Goal: Task Accomplishment & Management: Complete application form

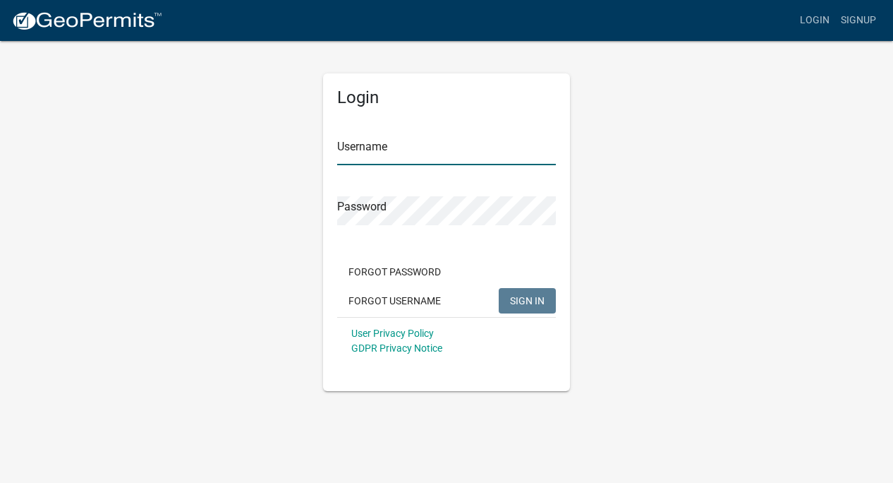
click at [377, 147] on input "Username" at bounding box center [446, 150] width 219 height 29
type input "jsmarlow"
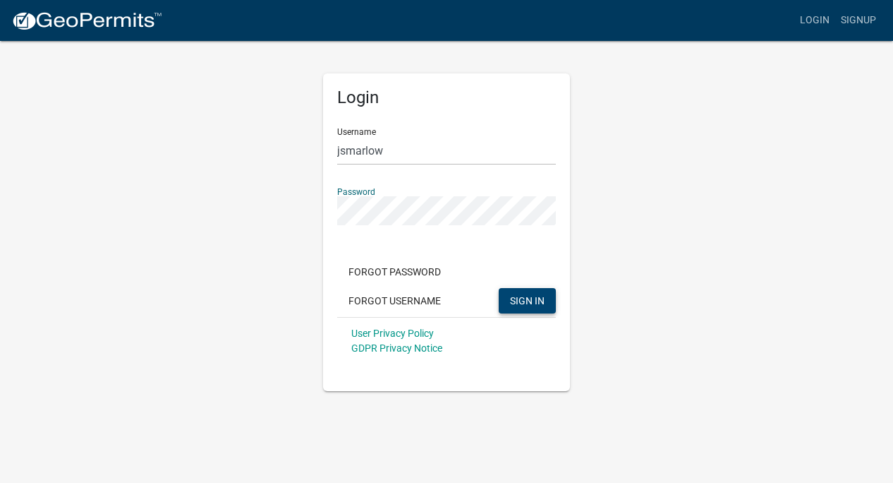
click at [511, 292] on button "SIGN IN" at bounding box center [527, 300] width 57 height 25
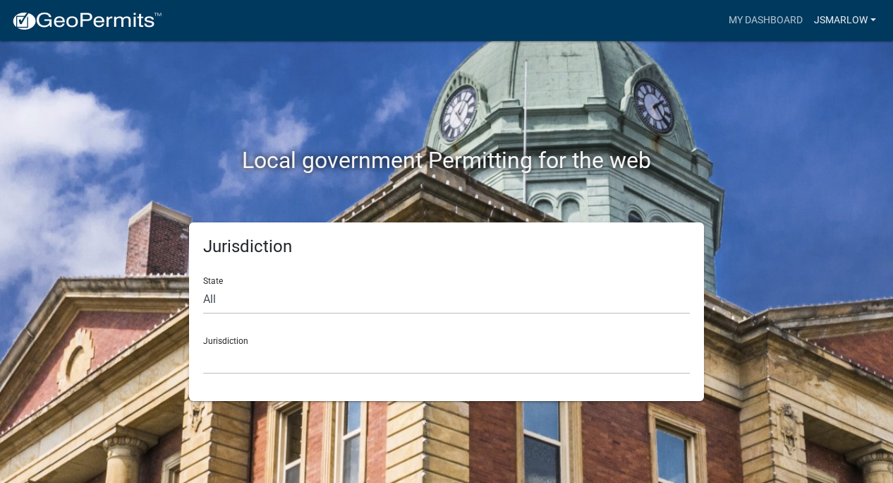
click at [840, 16] on link "jsmarlow" at bounding box center [845, 20] width 73 height 27
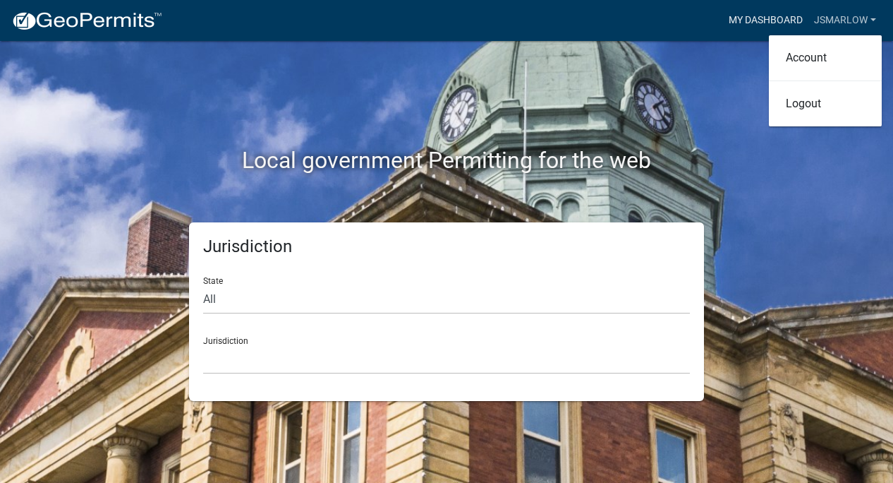
click at [777, 16] on link "My Dashboard" at bounding box center [765, 20] width 85 height 27
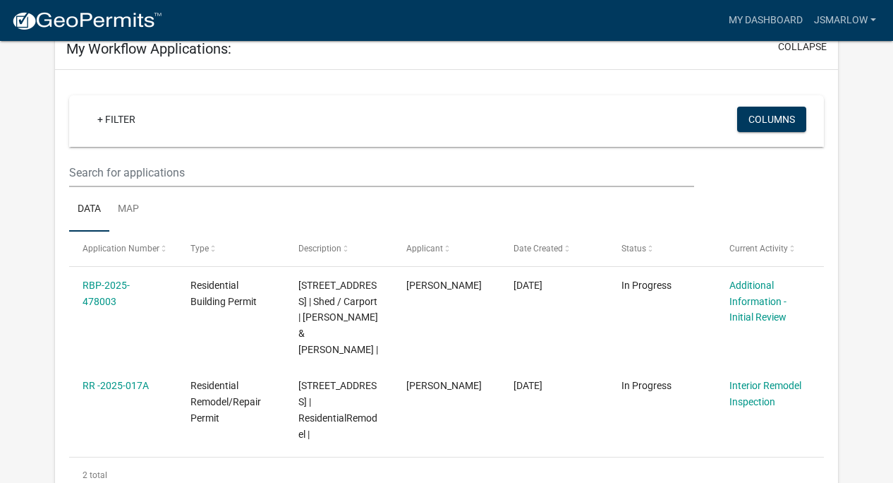
scroll to position [111, 0]
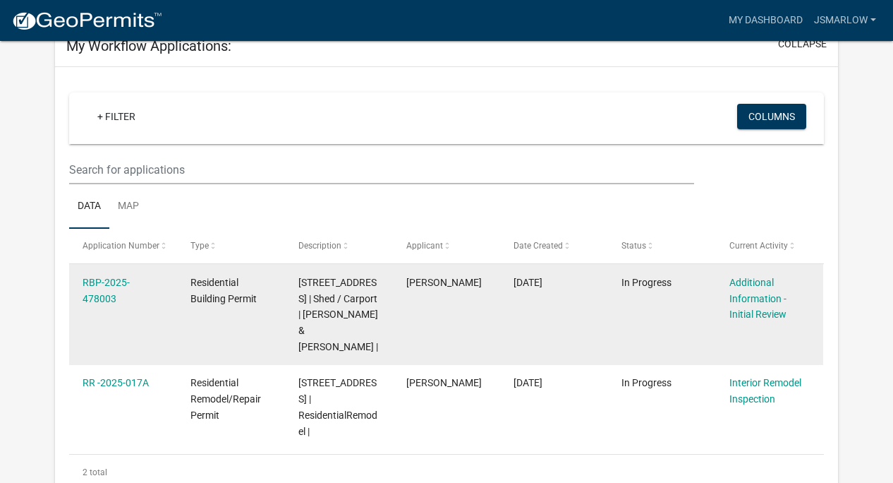
click at [763, 304] on div "Additional Information - Initial Review" at bounding box center [770, 298] width 80 height 48
click at [747, 303] on link "Additional Information - Initial Review" at bounding box center [758, 299] width 57 height 44
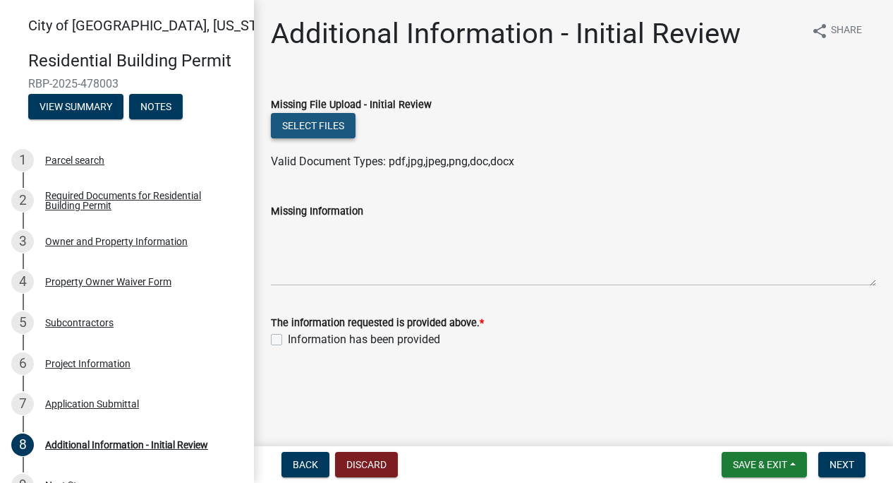
click at [300, 128] on button "Select files" at bounding box center [313, 125] width 85 height 25
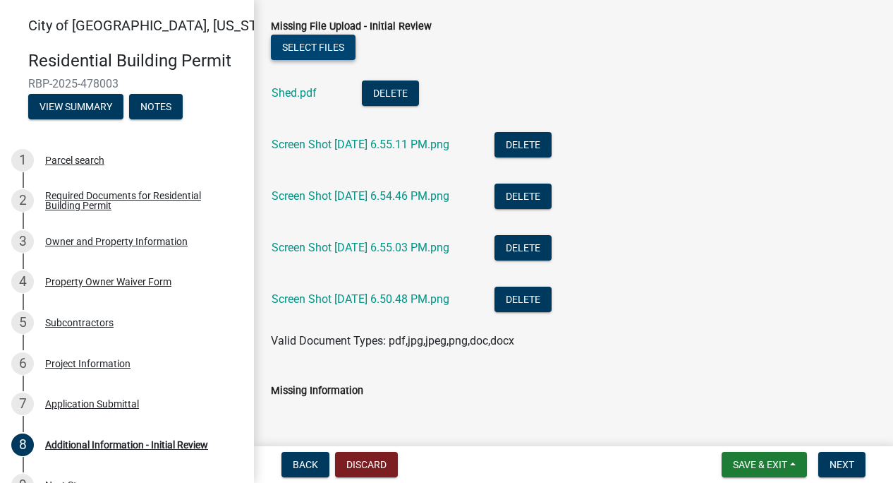
scroll to position [80, 0]
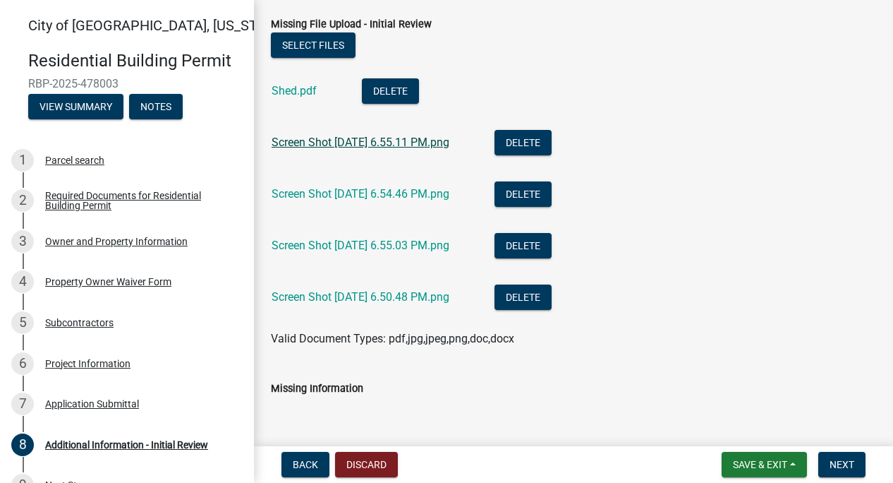
click at [332, 143] on link "Screen Shot 2025-09-15 at 6.55.11 PM.png" at bounding box center [361, 141] width 178 height 13
click at [405, 249] on link "Screen Shot 2025-09-15 at 6.55.03 PM.png" at bounding box center [361, 244] width 178 height 13
click at [404, 184] on div "Screen Shot 2025-09-15 at 6.54.46 PM.png" at bounding box center [372, 195] width 200 height 29
click at [402, 195] on link "Screen Shot 2025-09-15 at 6.54.46 PM.png" at bounding box center [361, 193] width 178 height 13
click at [352, 294] on link "Screen Shot 2025-09-15 at 6.50.48 PM.png" at bounding box center [361, 296] width 178 height 13
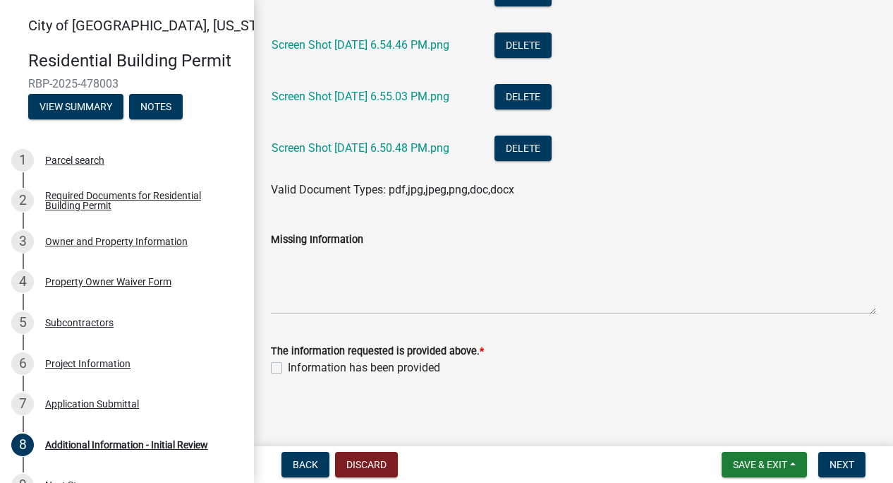
scroll to position [233, 0]
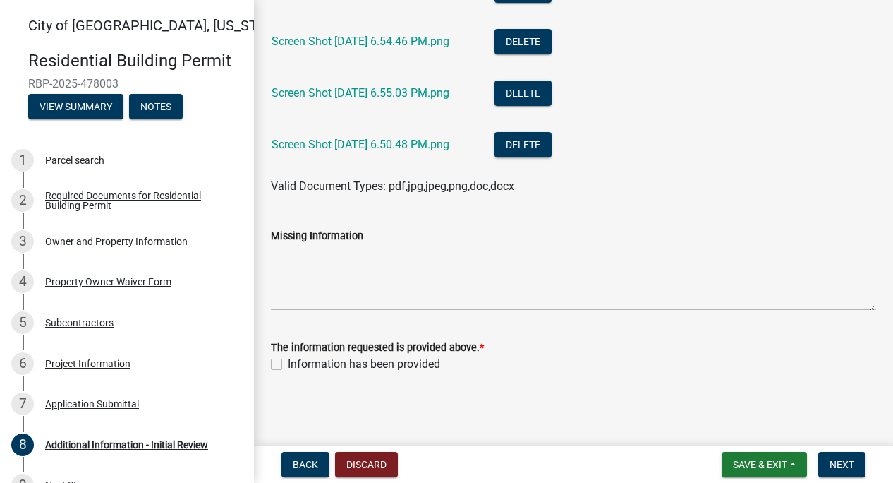
click at [288, 367] on label "Information has been provided" at bounding box center [364, 364] width 152 height 17
click at [288, 365] on input "Information has been provided" at bounding box center [292, 360] width 9 height 9
checkbox input "true"
click at [847, 466] on span "Next" at bounding box center [842, 464] width 25 height 11
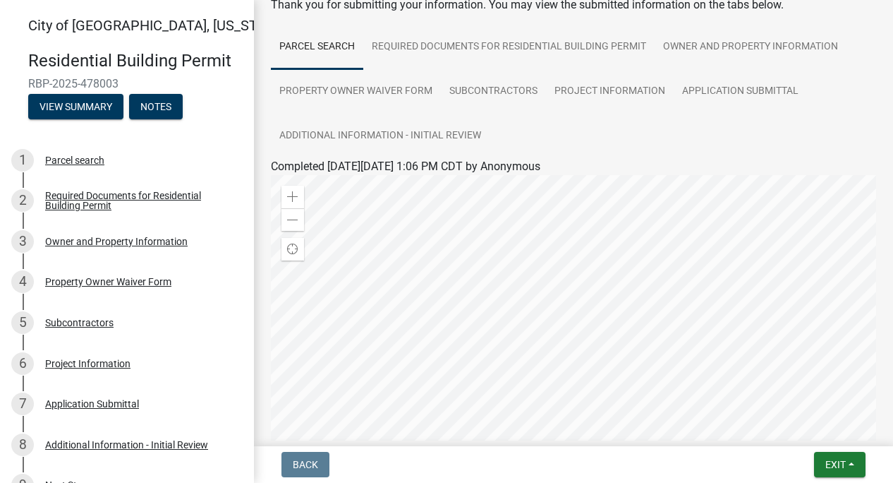
scroll to position [0, 0]
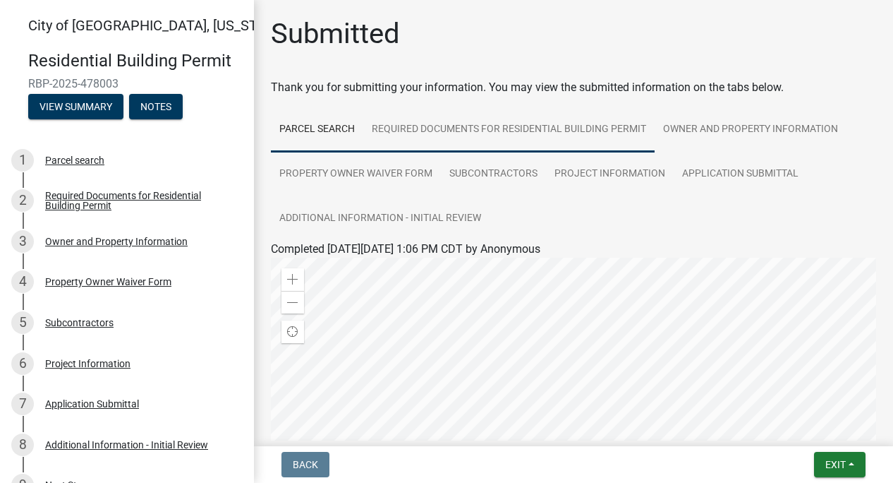
click at [455, 128] on link "Required Documents for Residential Building Permit" at bounding box center [508, 129] width 291 height 45
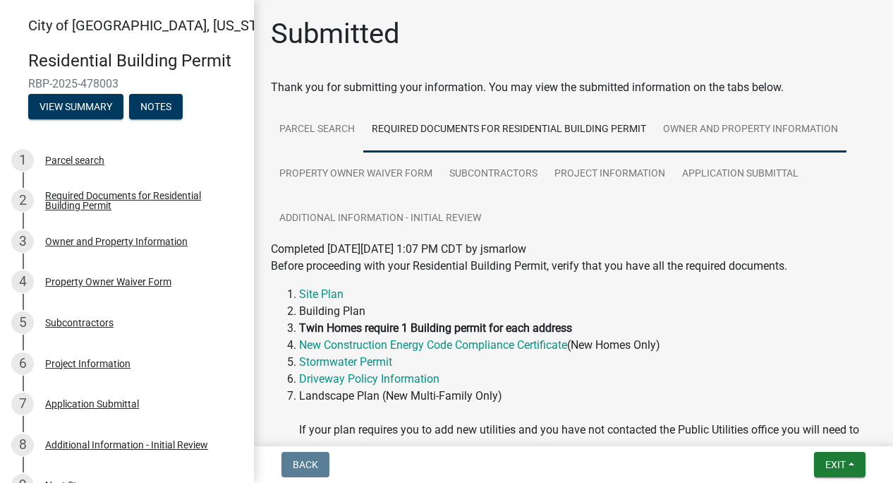
click at [713, 121] on link "Owner and Property Information" at bounding box center [751, 129] width 192 height 45
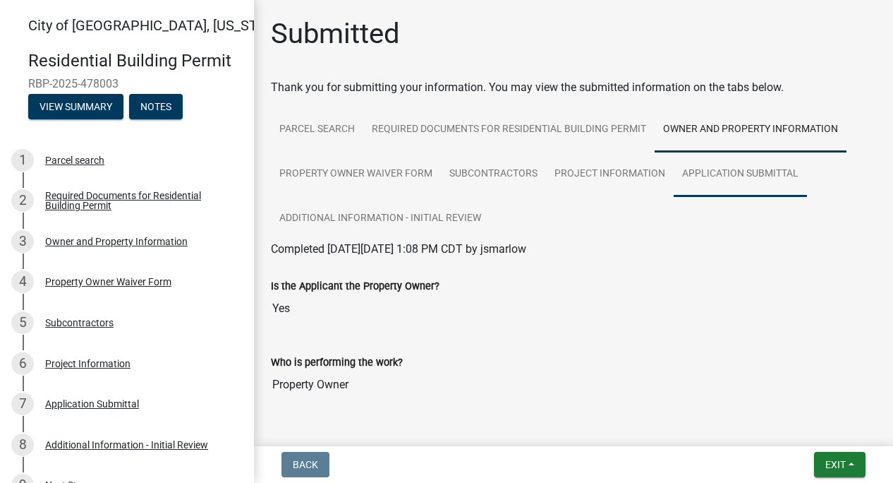
click at [754, 164] on link "Application Submittal" at bounding box center [740, 174] width 133 height 45
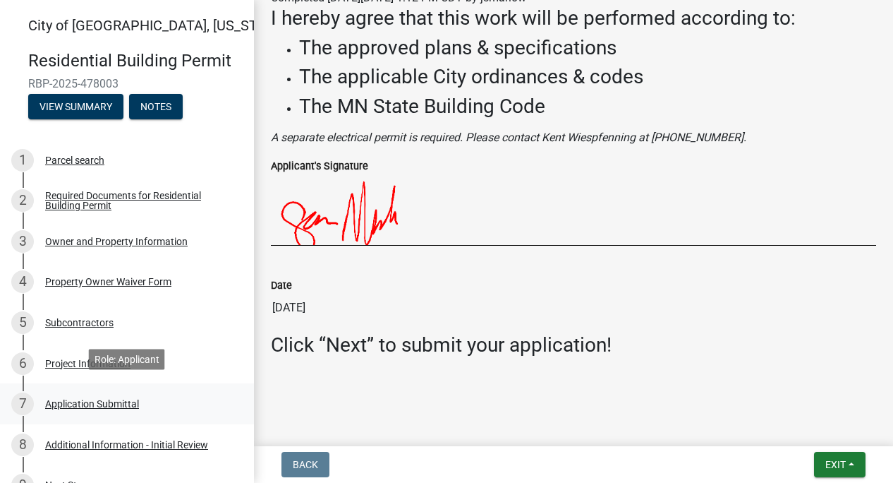
scroll to position [122, 0]
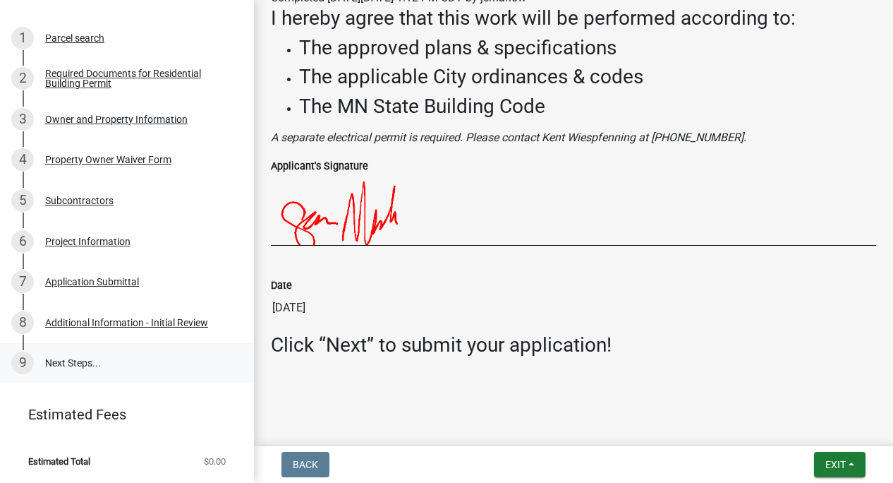
click at [94, 365] on link "9 Next Steps..." at bounding box center [127, 363] width 254 height 41
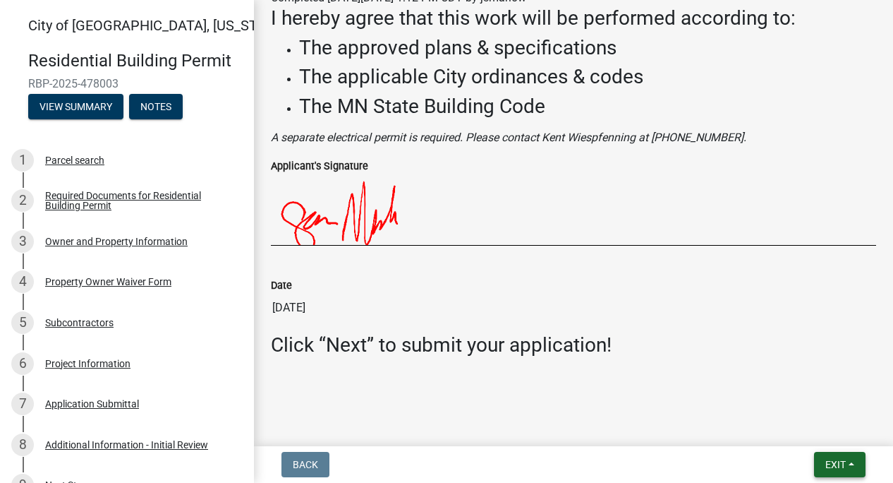
click at [844, 459] on span "Exit" at bounding box center [835, 464] width 20 height 11
click at [818, 432] on button "Save & Exit" at bounding box center [810, 428] width 113 height 34
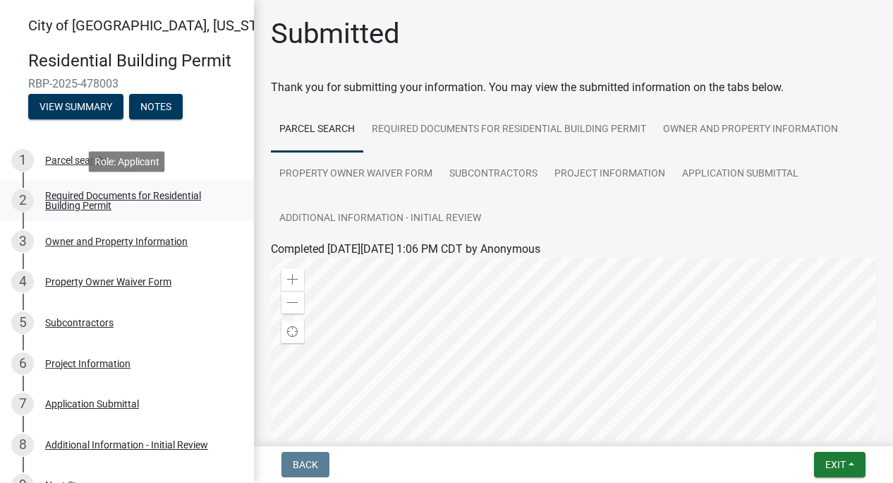
click at [90, 195] on div "Required Documents for Residential Building Permit" at bounding box center [138, 200] width 186 height 20
